Goal: Use online tool/utility: Utilize a website feature to perform a specific function

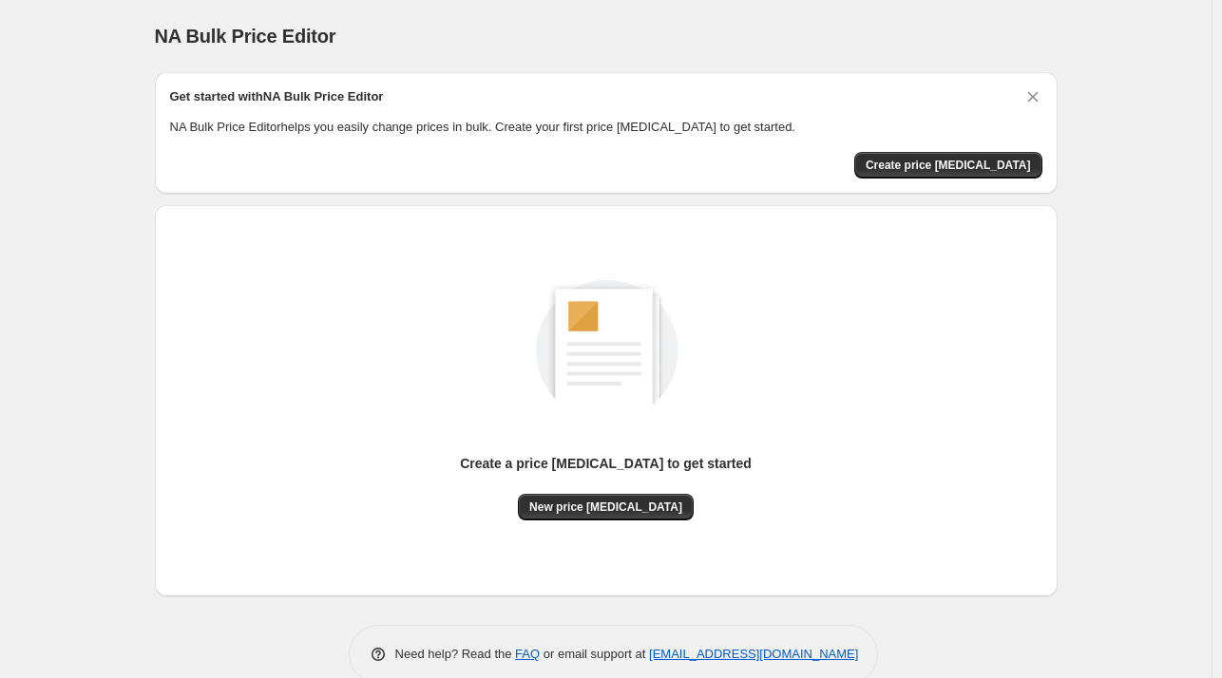
click at [604, 523] on div "Create a price [MEDICAL_DATA] to get started New price [MEDICAL_DATA]" at bounding box center [606, 400] width 872 height 361
click at [601, 521] on div "Create a price [MEDICAL_DATA] to get started New price [MEDICAL_DATA]" at bounding box center [606, 400] width 872 height 361
click at [607, 500] on span "New price [MEDICAL_DATA]" at bounding box center [605, 507] width 153 height 15
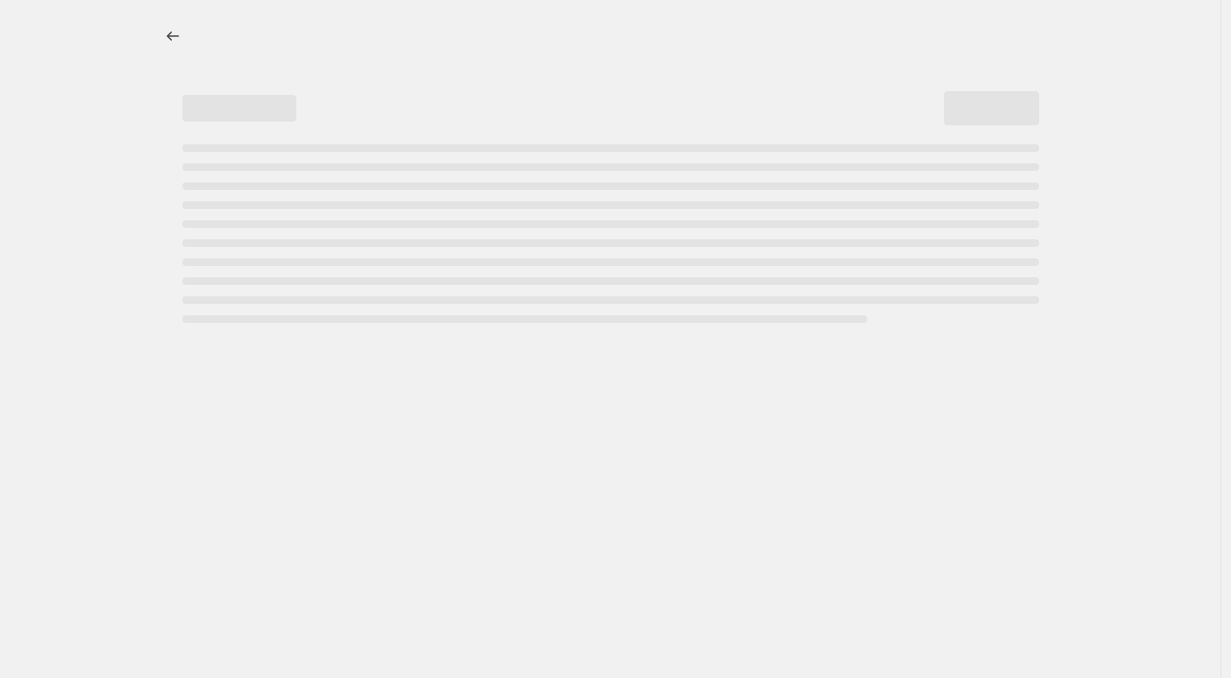
select select "percentage"
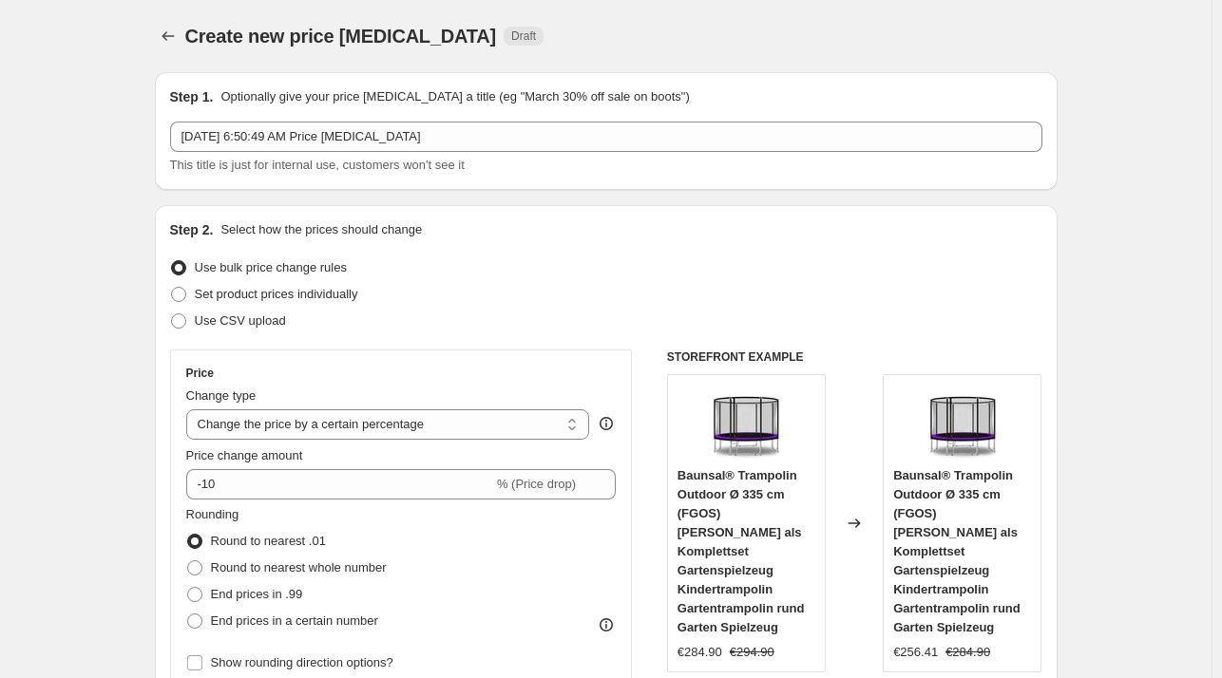
click at [284, 499] on div "Price Change type Change the price to a certain amount Change the price by a ce…" at bounding box center [401, 521] width 430 height 311
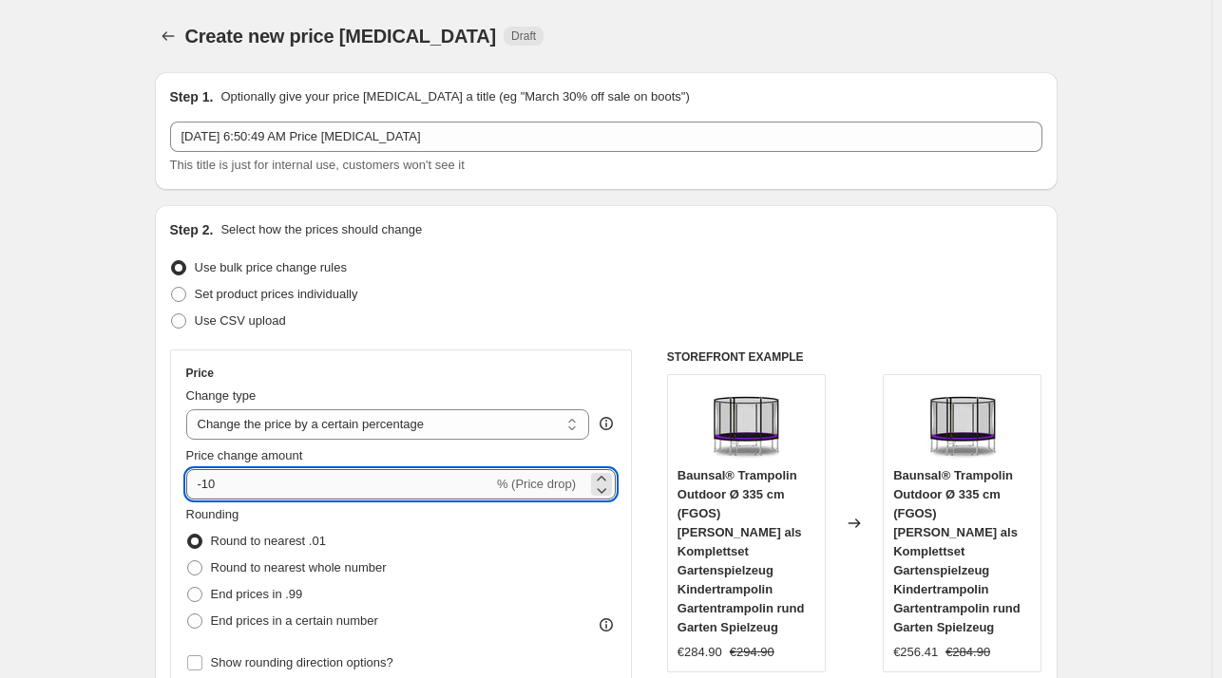
click at [280, 496] on input "-10" at bounding box center [339, 484] width 307 height 30
type input "-1"
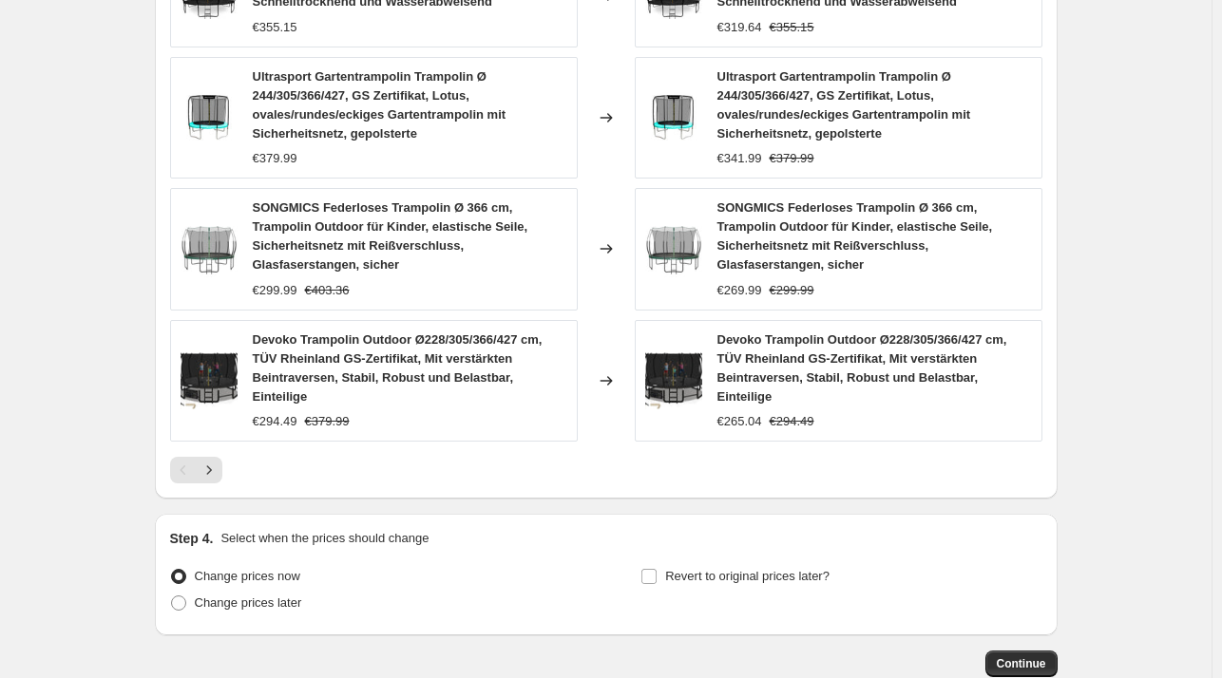
scroll to position [1402, 0]
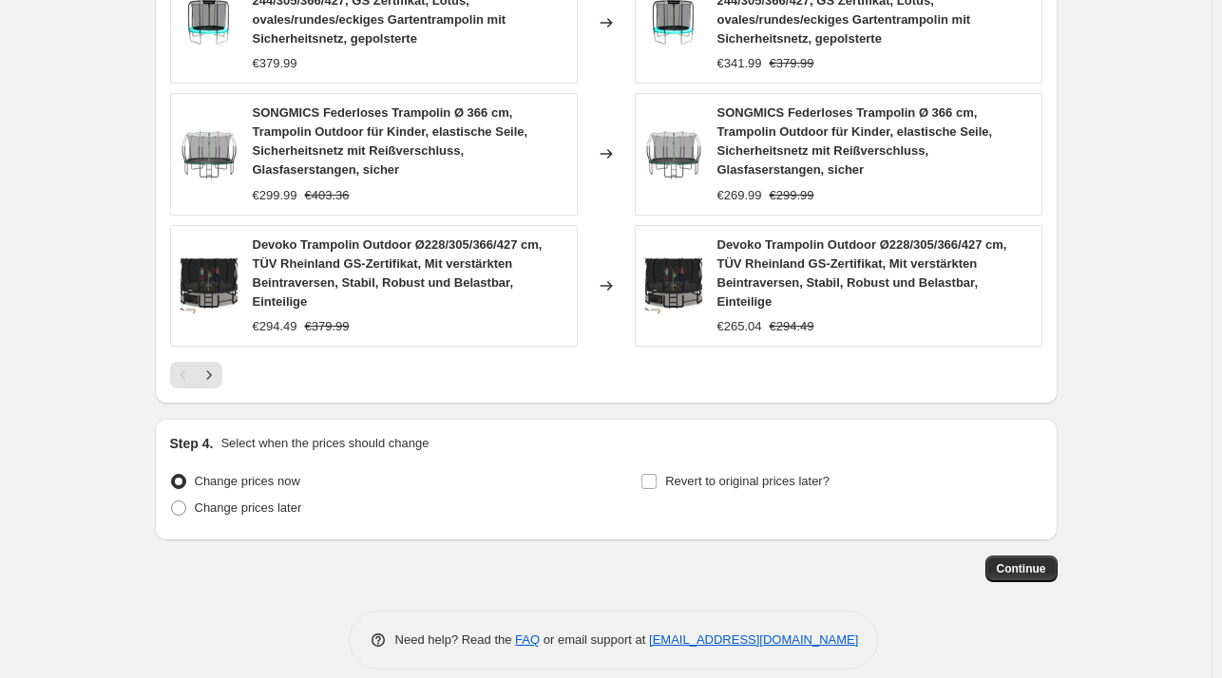
type input "-30"
click at [1053, 473] on div "Step 4. Select when the prices should change Change prices now Change prices la…" at bounding box center [606, 480] width 902 height 122
click at [1011, 561] on span "Continue" at bounding box center [1020, 568] width 49 height 15
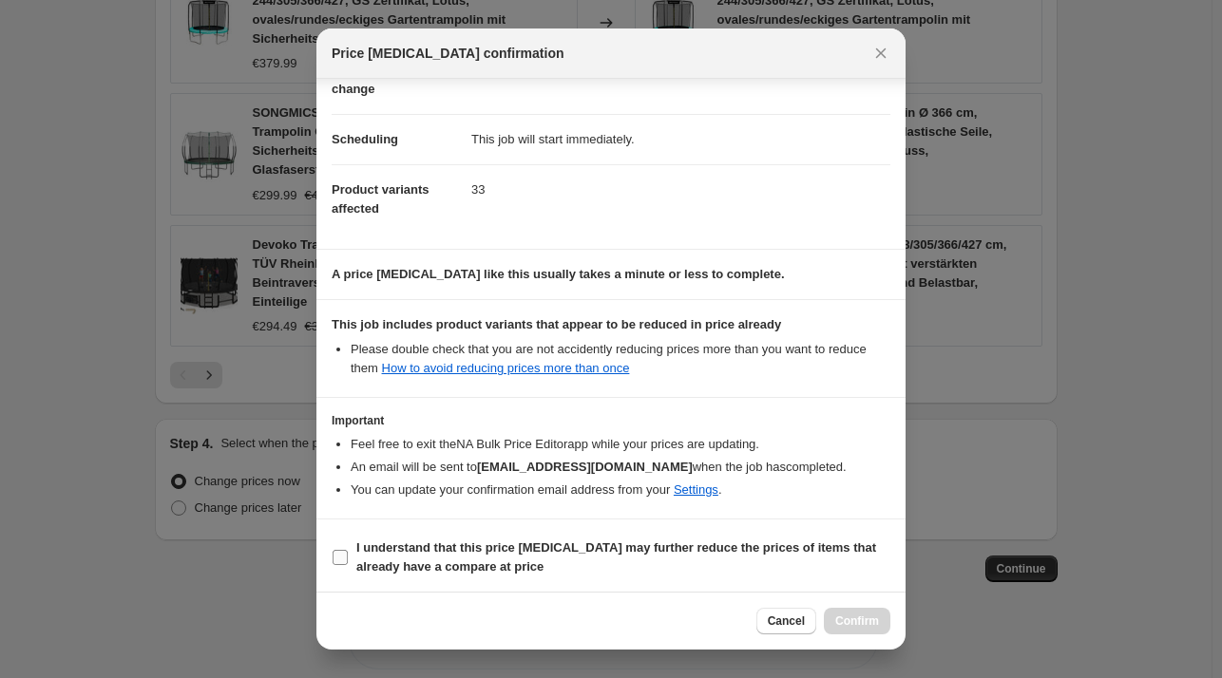
scroll to position [120, 0]
click at [417, 555] on b "I understand that this price [MEDICAL_DATA] may further reduce the prices of it…" at bounding box center [616, 555] width 520 height 33
click at [348, 555] on input "I understand that this price [MEDICAL_DATA] may further reduce the prices of it…" at bounding box center [339, 555] width 15 height 15
checkbox input "true"
click at [867, 619] on span "Confirm" at bounding box center [857, 621] width 44 height 15
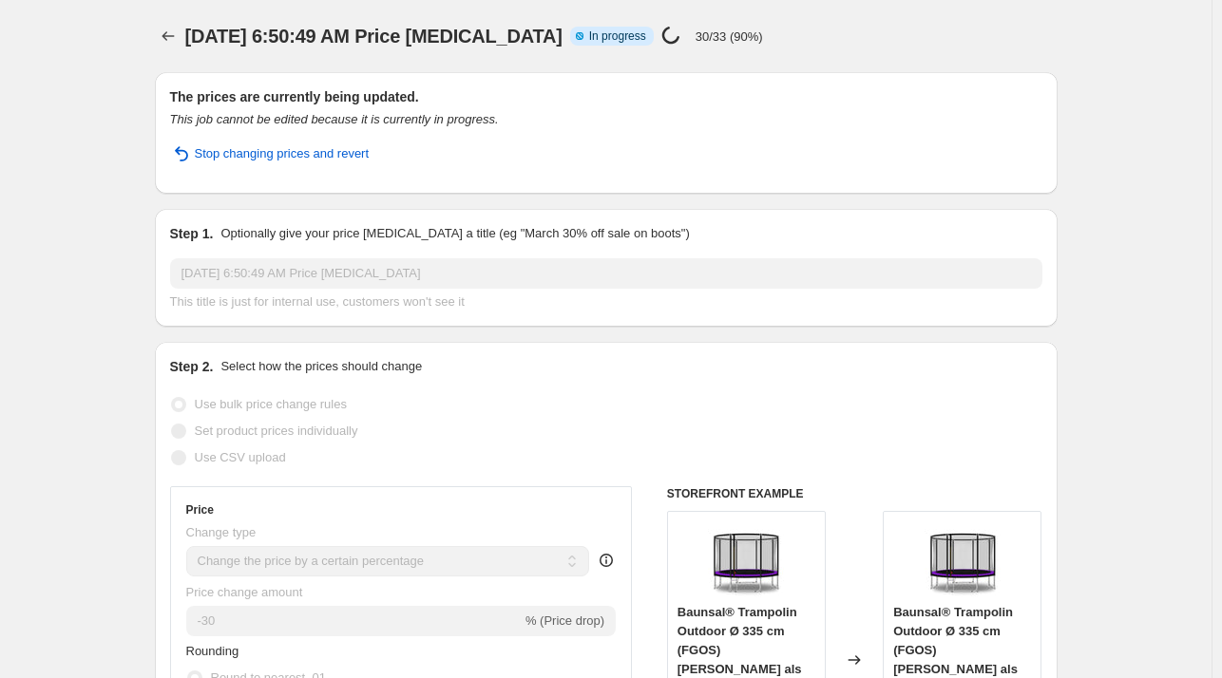
scroll to position [1451, 0]
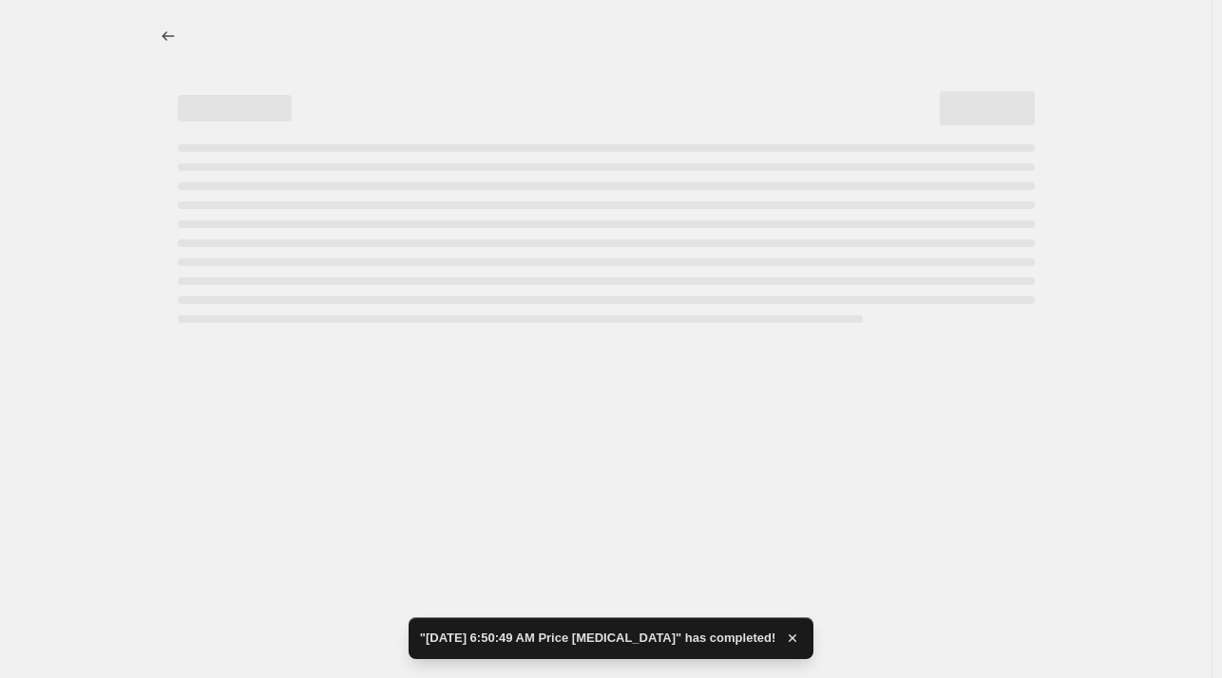
select select "percentage"
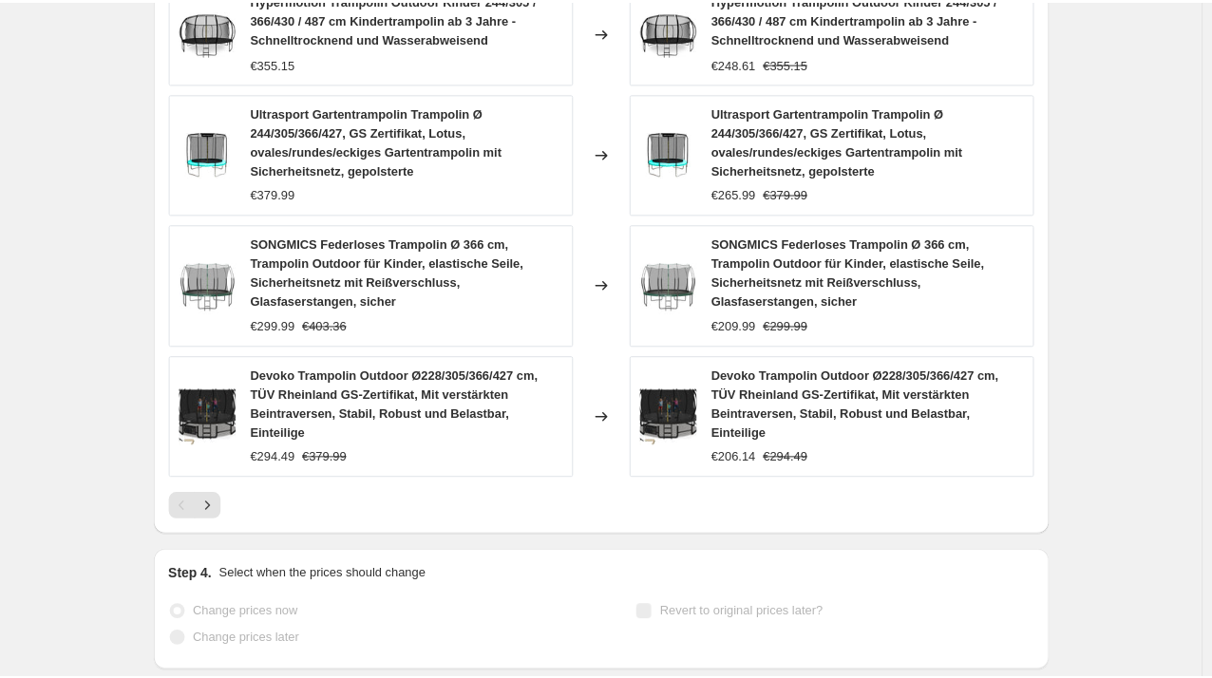
scroll to position [0, 0]
